Goal: Task Accomplishment & Management: Use online tool/utility

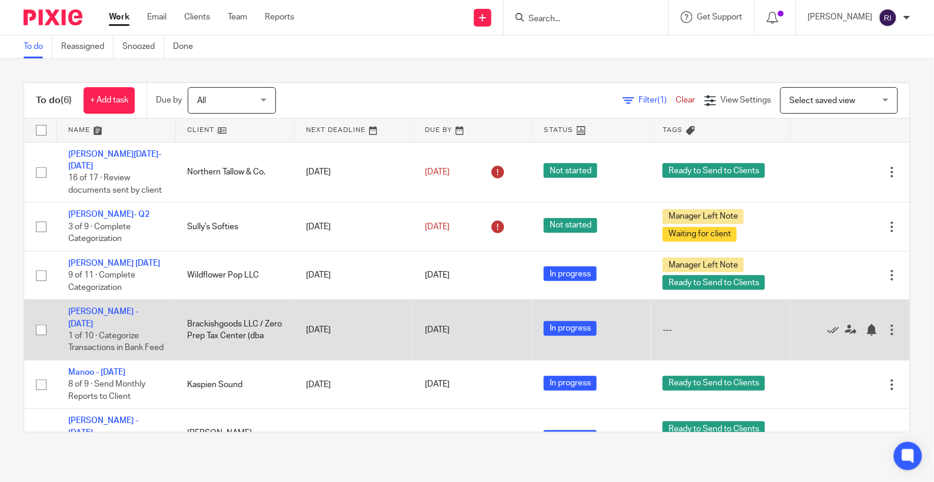
scroll to position [25, 0]
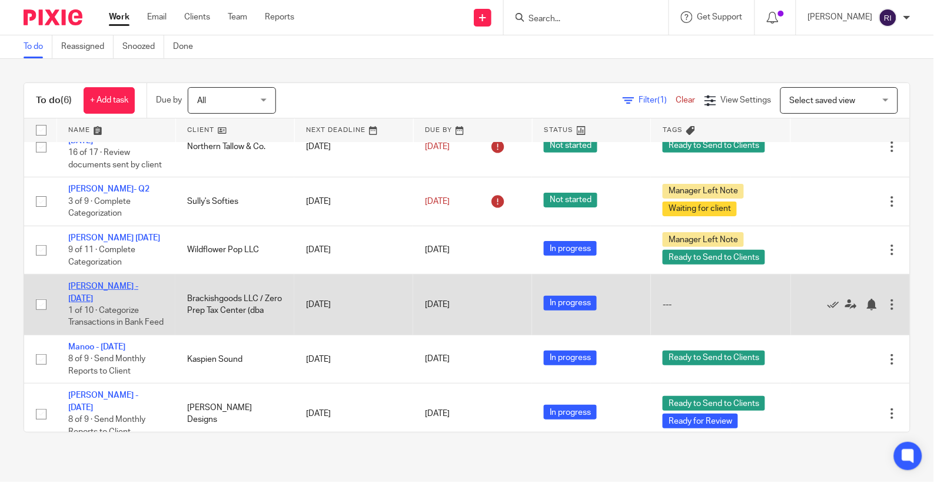
click at [108, 283] on link "[PERSON_NAME] - [DATE]" at bounding box center [103, 292] width 70 height 20
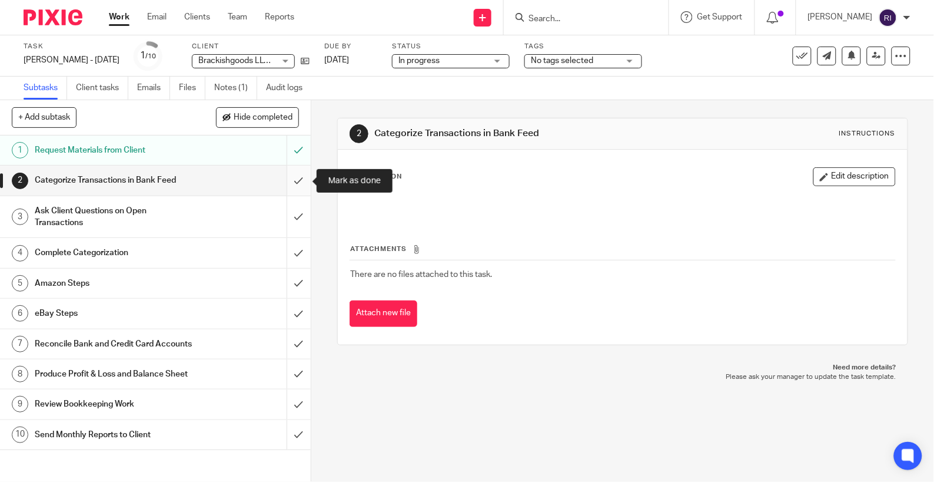
click at [300, 187] on input "submit" at bounding box center [155, 179] width 311 height 29
